Goal: Find specific page/section: Find specific page/section

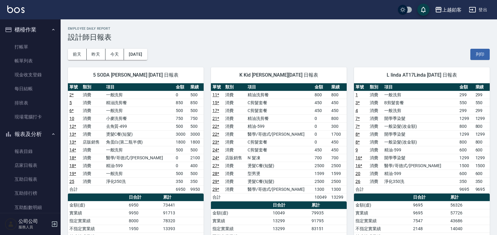
scroll to position [62, 0]
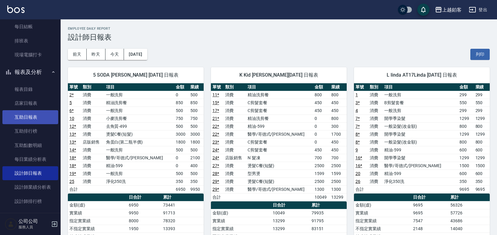
click at [30, 113] on link "互助日報表" at bounding box center [30, 117] width 56 height 14
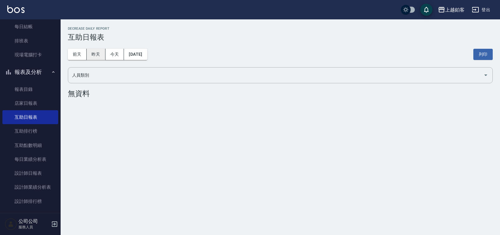
click at [102, 55] on button "昨天" at bounding box center [96, 54] width 19 height 11
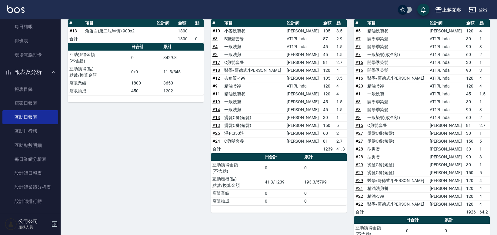
scroll to position [86, 0]
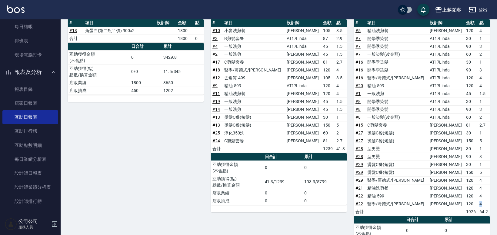
drag, startPoint x: 475, startPoint y: 205, endPoint x: 480, endPoint y: 202, distance: 6.1
click at [491, 206] on div "上越鉑客 [DATE] 互助日報表 列印時間： [DATE][PHONE_NUMBER]:35 Decrease Daily Report 互助日報表 [DA…" at bounding box center [279, 185] width 437 height 504
drag, startPoint x: 469, startPoint y: 197, endPoint x: 476, endPoint y: 197, distance: 7.0
click at [471, 197] on td "120" at bounding box center [471, 196] width 13 height 8
click at [478, 199] on td "4" at bounding box center [484, 196] width 12 height 8
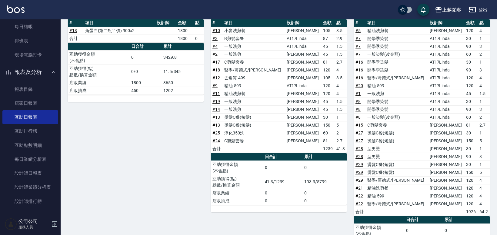
click at [480, 195] on td "4" at bounding box center [484, 196] width 12 height 8
click at [478, 185] on td "4" at bounding box center [484, 188] width 12 height 8
click at [480, 173] on td "5" at bounding box center [484, 173] width 12 height 8
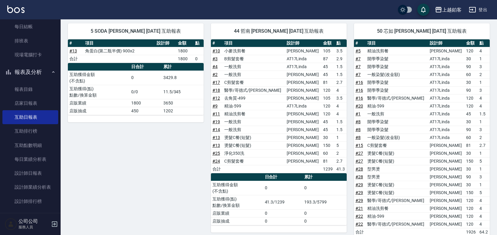
scroll to position [60, 0]
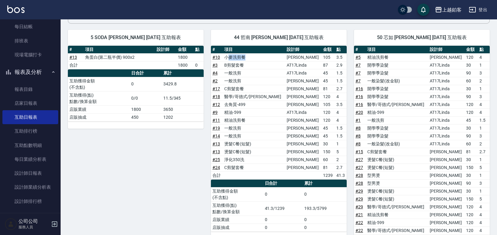
drag, startPoint x: 232, startPoint y: 57, endPoint x: 252, endPoint y: 60, distance: 20.6
click at [252, 60] on td "小麥洗剪餐" at bounding box center [254, 57] width 62 height 8
click at [253, 60] on td "小麥洗剪餐" at bounding box center [254, 57] width 62 height 8
click at [239, 113] on td "精油-599" at bounding box center [254, 113] width 62 height 8
drag, startPoint x: 258, startPoint y: 160, endPoint x: 248, endPoint y: 153, distance: 11.9
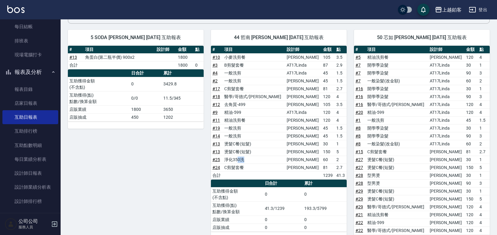
click at [248, 153] on tbody "# 10 小麥洗剪餐 [PERSON_NAME] 105 3.5 # 3 B剪髮套餐 AT17Linda 87 2.9 # 4 一般洗剪 AT17Linda …" at bounding box center [279, 116] width 136 height 126
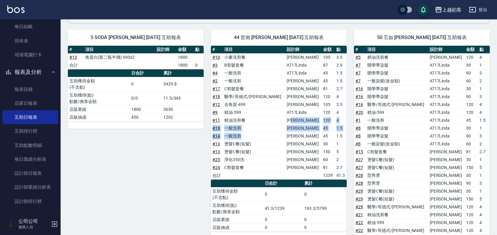
drag, startPoint x: 253, startPoint y: 137, endPoint x: 285, endPoint y: 123, distance: 35.5
click at [285, 123] on tbody "# 10 小麥洗剪餐 [PERSON_NAME] 105 3.5 # 3 B剪髮套餐 AT17Linda 87 2.9 # 4 一般洗剪 AT17Linda …" at bounding box center [279, 116] width 136 height 126
click at [290, 120] on td "[PERSON_NAME]" at bounding box center [303, 120] width 37 height 8
click at [245, 110] on td "精油-599" at bounding box center [254, 113] width 62 height 8
click at [243, 110] on td "精油-599" at bounding box center [254, 113] width 62 height 8
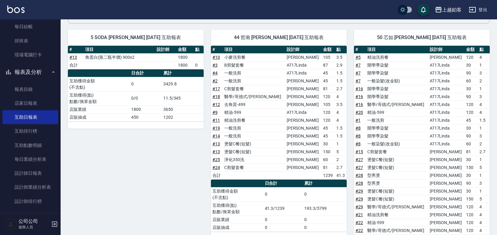
click at [244, 110] on td "精油-599" at bounding box center [254, 113] width 62 height 8
click at [243, 111] on td "精油-599" at bounding box center [254, 113] width 62 height 8
click at [242, 111] on td "精油-599" at bounding box center [254, 113] width 62 height 8
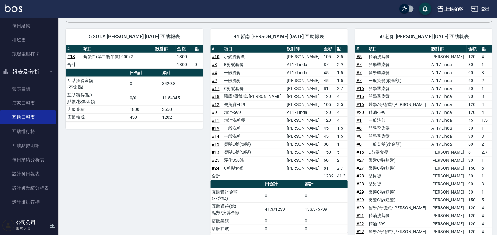
click at [242, 111] on td "精油-599" at bounding box center [254, 113] width 62 height 8
drag, startPoint x: 240, startPoint y: 111, endPoint x: 249, endPoint y: 110, distance: 9.8
click at [240, 111] on td "精油-599" at bounding box center [254, 113] width 62 height 8
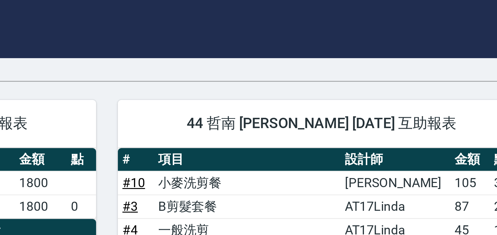
scroll to position [55, 0]
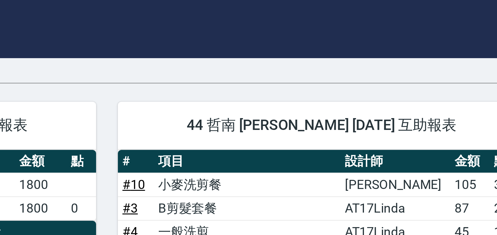
click at [248, 44] on span "44 哲南 [PERSON_NAME] [DATE] 互助報表" at bounding box center [278, 42] width 121 height 6
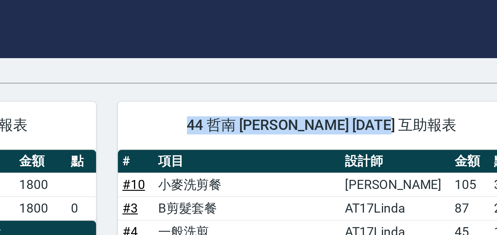
click at [247, 46] on div "44 哲南 [PERSON_NAME] [DATE] 互助報表" at bounding box center [279, 42] width 136 height 16
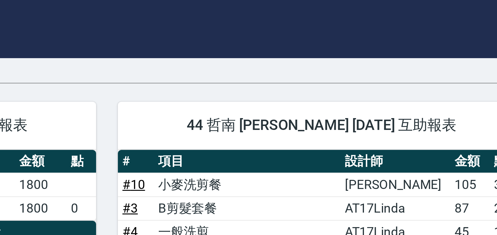
drag, startPoint x: 247, startPoint y: 46, endPoint x: 254, endPoint y: 47, distance: 7.0
click at [247, 46] on div "44 哲南 [PERSON_NAME] [DATE] 互助報表" at bounding box center [279, 42] width 136 height 16
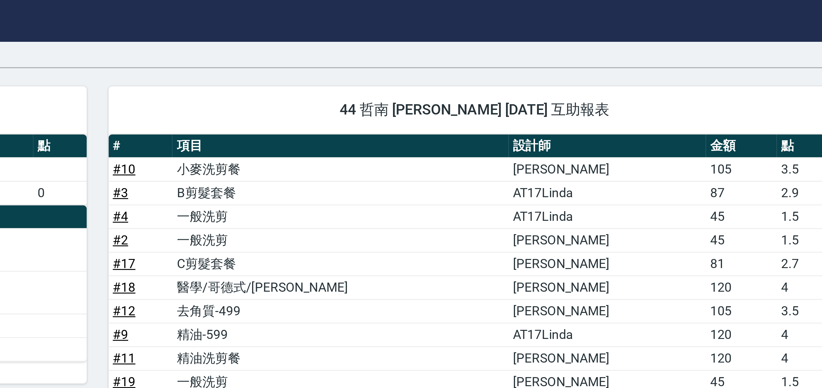
scroll to position [0, 0]
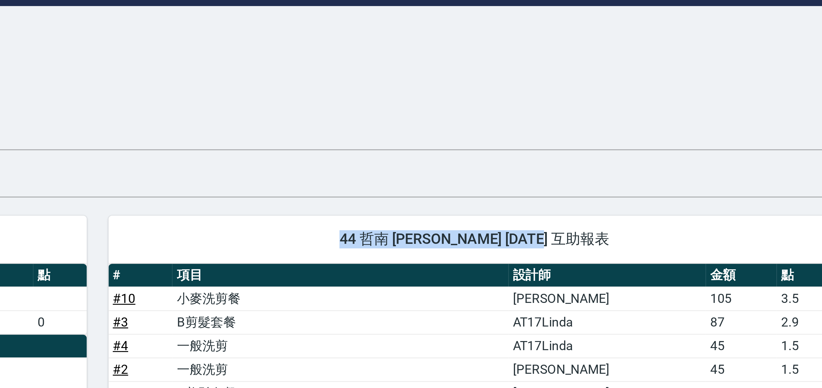
drag, startPoint x: 367, startPoint y: 101, endPoint x: 392, endPoint y: 99, distance: 25.2
click at [392, 99] on div "44 哲南 陳哲南 08/16/2025 互助報表" at bounding box center [442, 97] width 244 height 16
click at [381, 102] on div "44 哲南 陳哲南 08/16/2025 互助報表" at bounding box center [442, 97] width 244 height 16
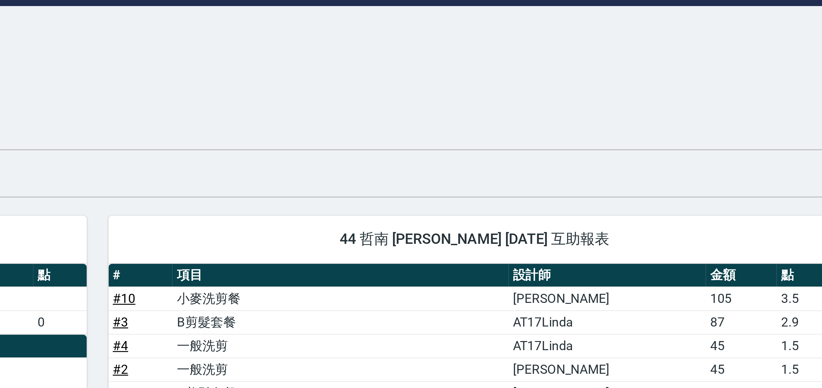
click at [390, 82] on div "人員類別" at bounding box center [441, 75] width 747 height 16
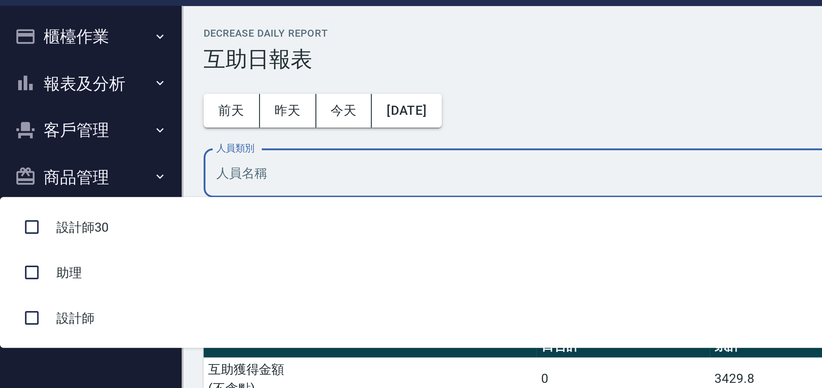
click at [107, 82] on div "人員類別" at bounding box center [441, 75] width 747 height 16
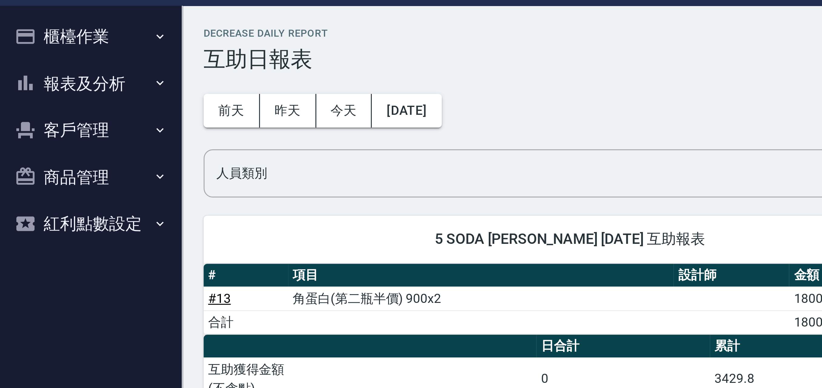
click at [199, 43] on div "前天 昨天 今天 2025/08/16 列印" at bounding box center [441, 55] width 747 height 26
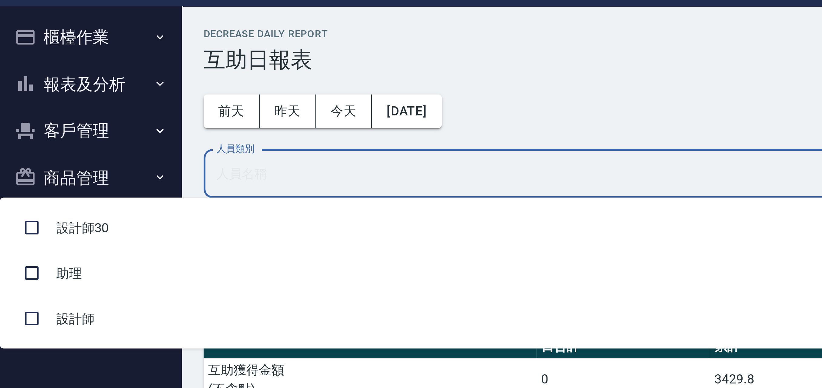
drag, startPoint x: 146, startPoint y: 62, endPoint x: 173, endPoint y: 57, distance: 27.3
click at [149, 56] on div "上越鉑客 2025-08-16 互助日報表 列印時間： 2025-08-17-17:36 Decrease Daily Report 互助日報表 前天 昨天 …" at bounding box center [442, 271] width 762 height 504
click at [199, 50] on div "前天 昨天 今天 2025/08/16 列印" at bounding box center [441, 55] width 747 height 26
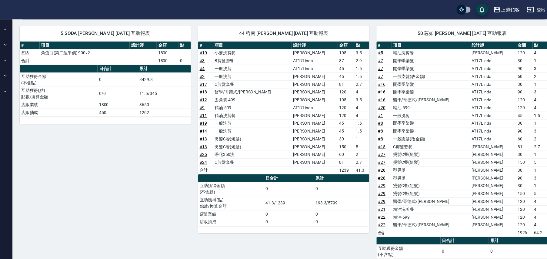
scroll to position [64, 0]
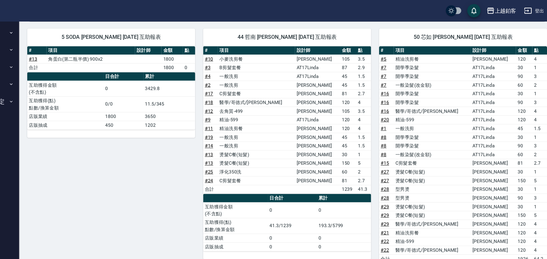
drag, startPoint x: 112, startPoint y: 15, endPoint x: 118, endPoint y: 15, distance: 6.1
click at [117, 15] on div "上越鉑客 登出" at bounding box center [273, 9] width 547 height 19
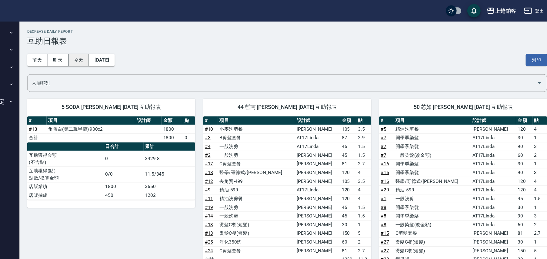
click at [111, 53] on button "今天" at bounding box center [114, 54] width 19 height 11
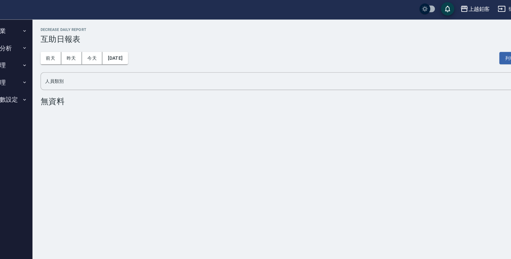
click at [235, 156] on div "上越鉑客 2025-08-17 互助日報表 列印時間： 2025-08-17-17:36 Decrease Daily Report 互助日報表 前天 昨天 …" at bounding box center [255, 129] width 511 height 259
click at [237, 42] on div "[DATE] [DATE] [DATE] [DATE] 列印" at bounding box center [286, 55] width 436 height 26
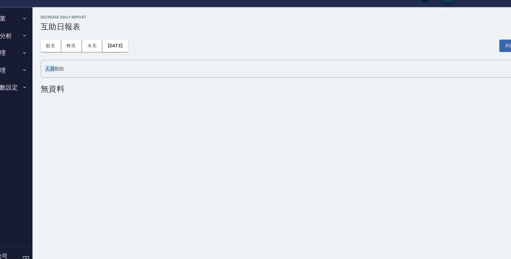
click at [56, 47] on button "報表及分析" at bounding box center [30, 46] width 56 height 16
click at [54, 47] on button "報表及分析" at bounding box center [30, 46] width 56 height 16
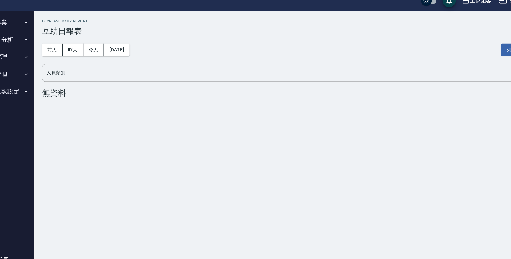
drag, startPoint x: 112, startPoint y: 126, endPoint x: 126, endPoint y: 128, distance: 14.0
click at [126, 128] on div "上越鉑客 2025-08-17 互助日報表 列印時間： 2025-08-17-17:36 Decrease Daily Report 互助日報表 前天 昨天 …" at bounding box center [255, 129] width 511 height 259
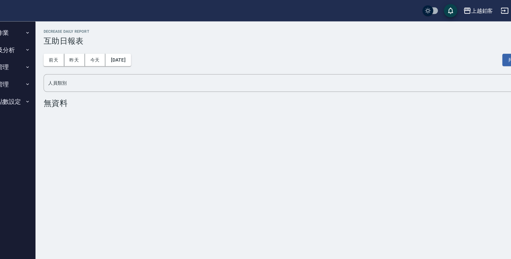
click at [165, 36] on h3 "互助日報表" at bounding box center [286, 37] width 436 height 8
drag, startPoint x: 217, startPoint y: 31, endPoint x: 198, endPoint y: 29, distance: 19.8
click at [198, 29] on div "Decrease Daily Report 互助日報表" at bounding box center [286, 34] width 436 height 15
click at [456, 13] on icon "button" at bounding box center [452, 9] width 7 height 7
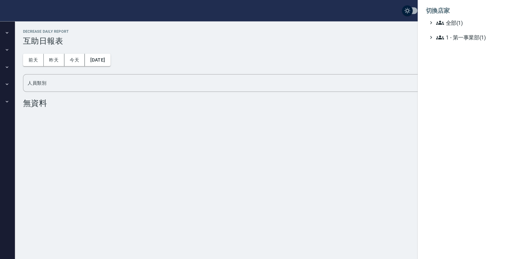
click at [408, 38] on div at bounding box center [255, 129] width 511 height 259
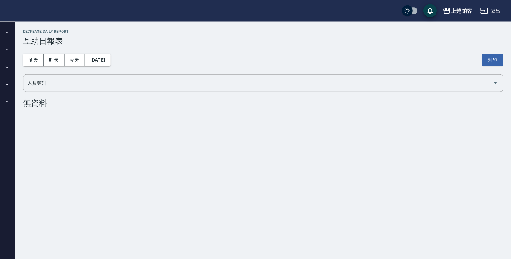
click at [53, 92] on icon "button" at bounding box center [53, 92] width 5 height 5
click at [53, 92] on icon "button" at bounding box center [53, 92] width 2 height 2
drag, startPoint x: 120, startPoint y: 96, endPoint x: 274, endPoint y: 85, distance: 154.1
click at [173, 99] on div "上越鉑客 2025-08-17 互助日報表 列印時間： 2025-08-17-17:36 Decrease Daily Report 互助日報表 前天 昨天 …" at bounding box center [286, 63] width 450 height 88
click at [466, 14] on button "上越鉑客" at bounding box center [463, 10] width 32 height 12
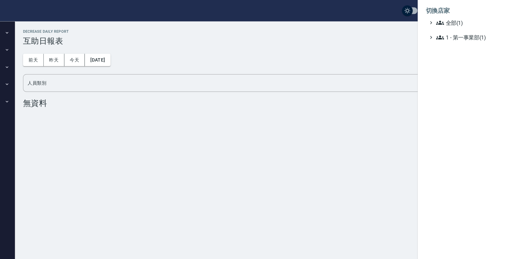
click at [397, 37] on div at bounding box center [255, 129] width 511 height 259
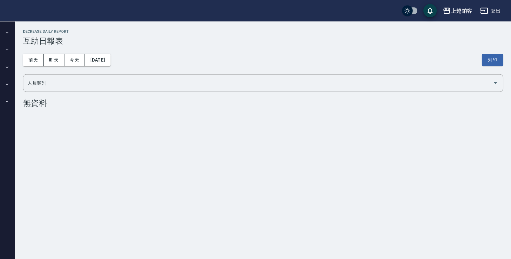
drag, startPoint x: 69, startPoint y: 10, endPoint x: 78, endPoint y: 12, distance: 9.0
click at [78, 12] on div "上越鉑客 登出" at bounding box center [255, 9] width 511 height 19
drag, startPoint x: 149, startPoint y: 131, endPoint x: 159, endPoint y: 132, distance: 9.1
click at [159, 132] on div "上越鉑客 2025-08-17 互助日報表 列印時間： 2025-08-17-17:36 Decrease Daily Report 互助日報表 前天 昨天 …" at bounding box center [255, 129] width 511 height 259
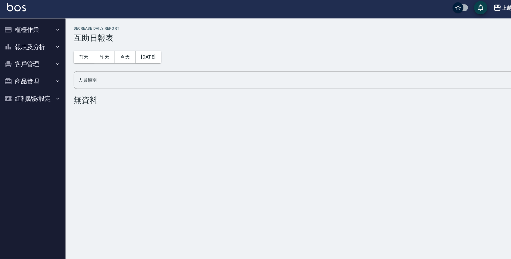
click at [210, 59] on div "前天 昨天 今天 2025/08/17 列印" at bounding box center [286, 55] width 436 height 26
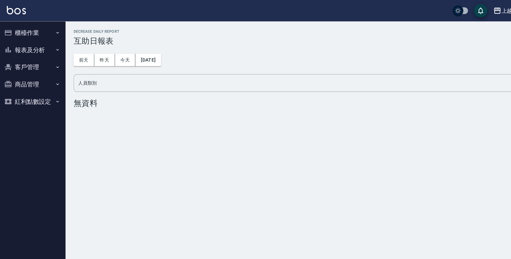
drag, startPoint x: 209, startPoint y: 62, endPoint x: 209, endPoint y: 65, distance: 3.0
click at [209, 65] on div "前天 昨天 今天 2025/08/17 列印" at bounding box center [286, 55] width 436 height 26
click at [98, 55] on button "昨天" at bounding box center [96, 54] width 19 height 11
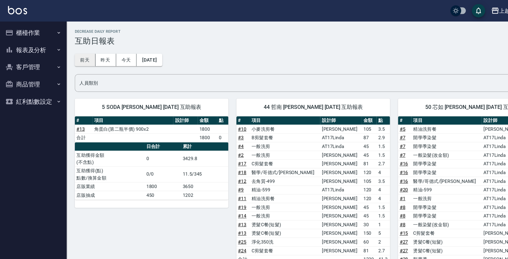
click at [82, 58] on button "前天" at bounding box center [77, 54] width 19 height 11
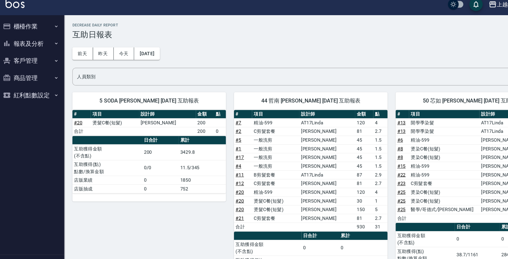
drag, startPoint x: 268, startPoint y: 87, endPoint x: 224, endPoint y: 84, distance: 43.5
click at [224, 84] on div "44 哲南 陳哲南 08/15/2025 互助報表 # 項目 設計師 金額 點 # 7 精油-599 AT17Linda 120 4 # 2 C剪髮套餐 張茗…" at bounding box center [280, 178] width 147 height 193
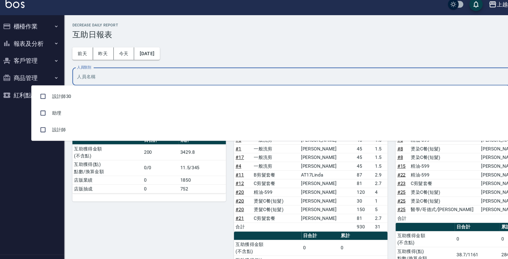
drag, startPoint x: 242, startPoint y: 75, endPoint x: 245, endPoint y: 70, distance: 6.0
click at [219, 73] on input "人員類別" at bounding box center [280, 75] width 418 height 11
click at [274, 40] on h3 "互助日報表" at bounding box center [284, 37] width 433 height 8
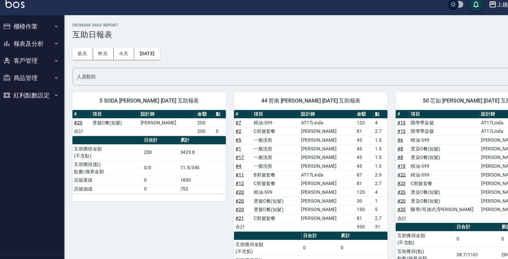
drag, startPoint x: 203, startPoint y: 222, endPoint x: 419, endPoint y: 202, distance: 217.0
click at [156, 217] on div "5 SODA 張茗琇 08/15/2025 互助報表 # 項目 設計師 金額 點 # 20 燙髮C餐(短髮) 張茗琇 200 合計 200 0 日合計 累計 …" at bounding box center [134, 178] width 147 height 193
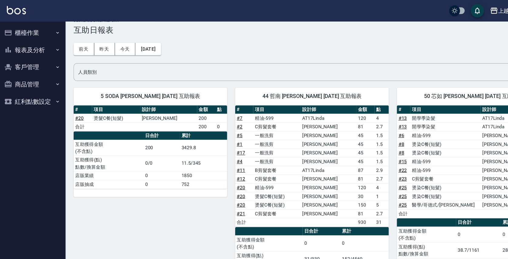
scroll to position [9, 0]
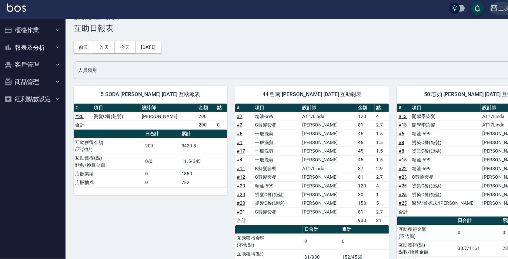
click at [457, 11] on div "上越鉑客" at bounding box center [462, 10] width 19 height 8
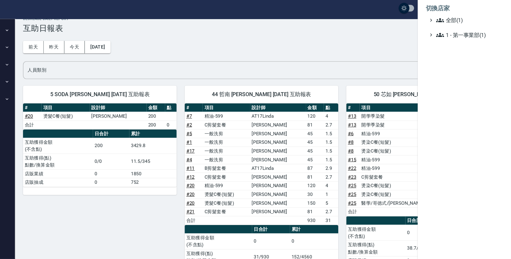
click at [404, 49] on div at bounding box center [255, 129] width 511 height 259
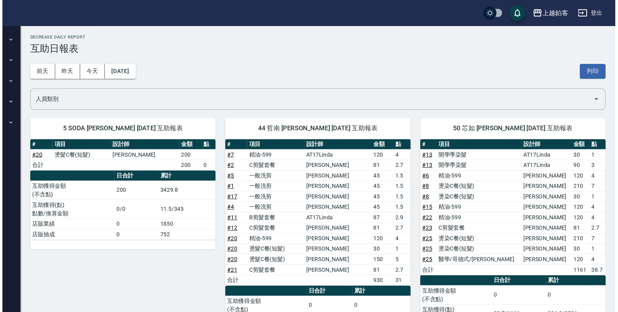
scroll to position [0, 0]
